Goal: Find specific page/section: Find specific page/section

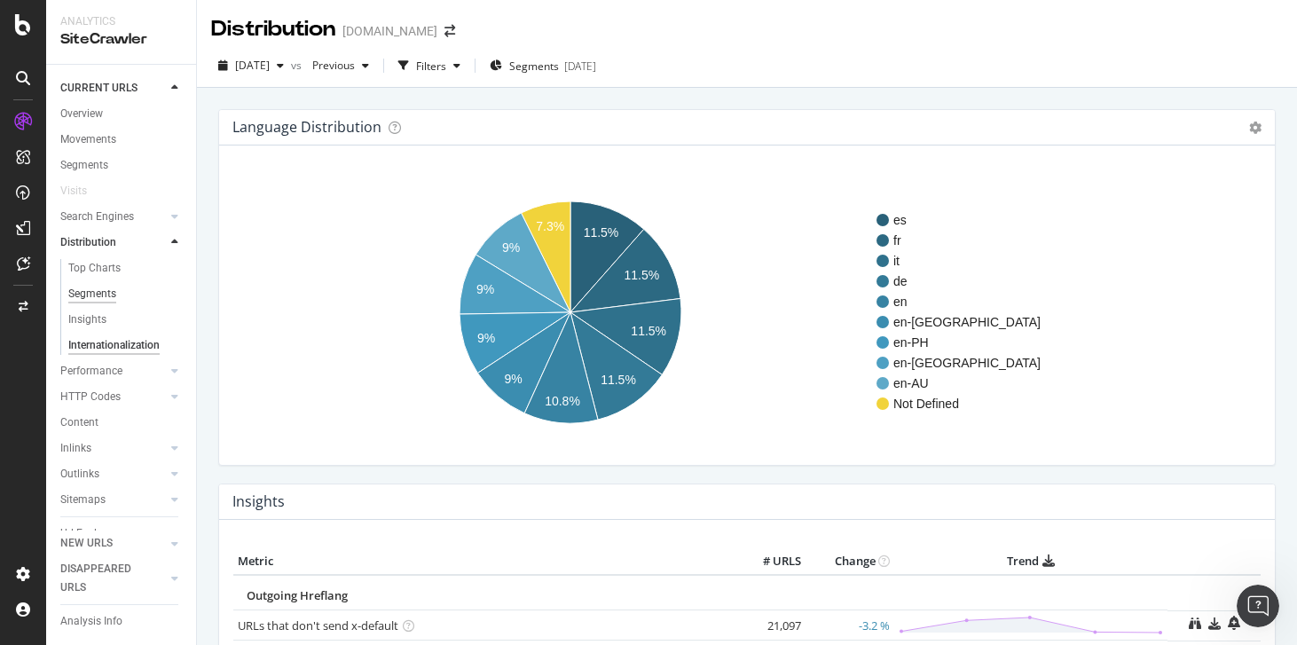
click at [108, 298] on div "Segments" at bounding box center [92, 294] width 48 height 19
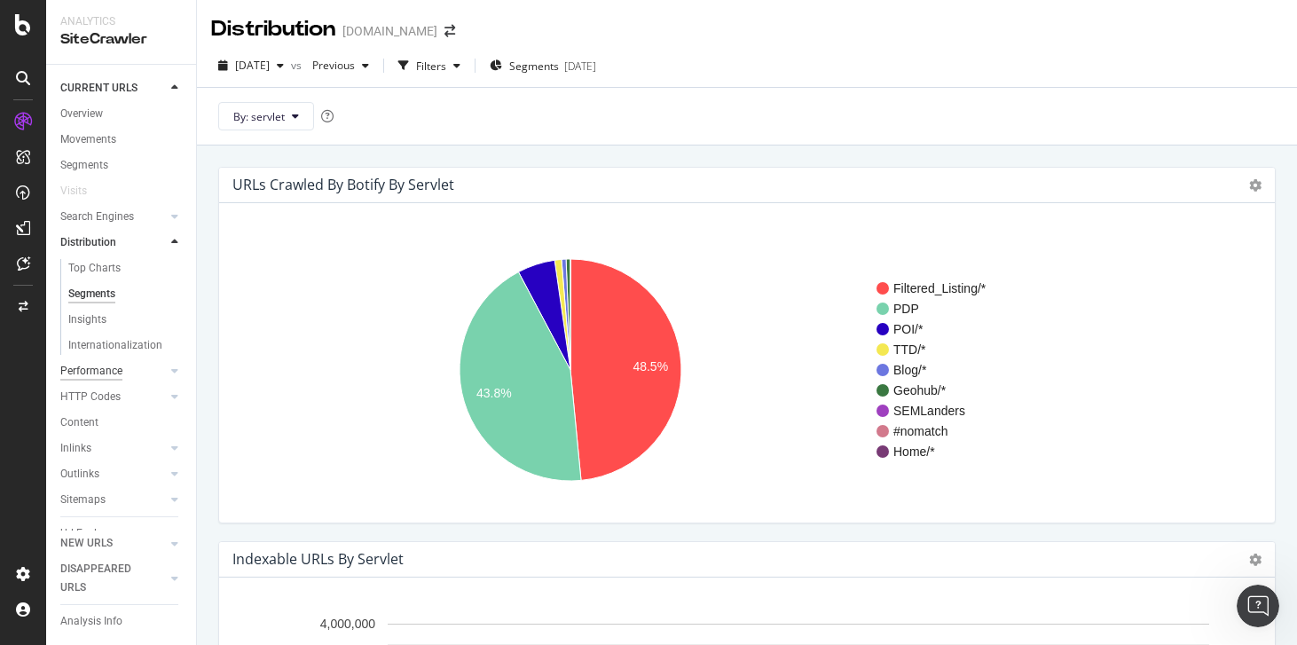
click at [116, 369] on div "Performance" at bounding box center [91, 371] width 62 height 19
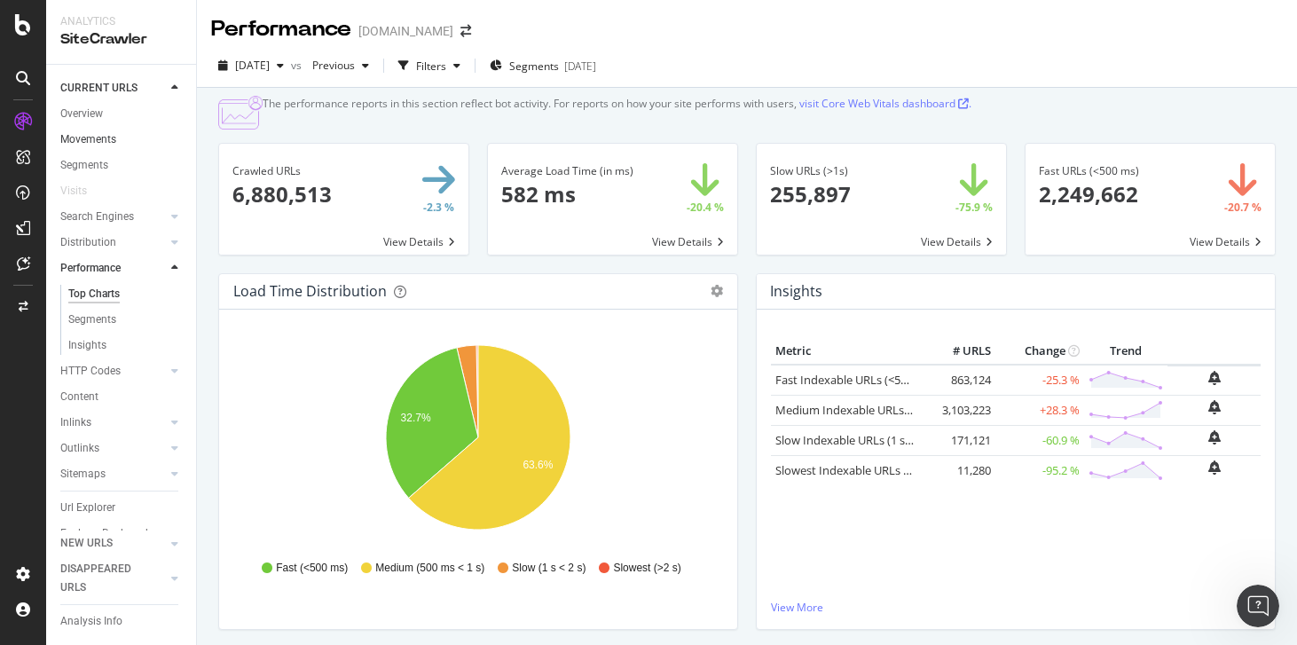
click at [145, 130] on link "Movements" at bounding box center [121, 139] width 123 height 19
